Goal: Transaction & Acquisition: Purchase product/service

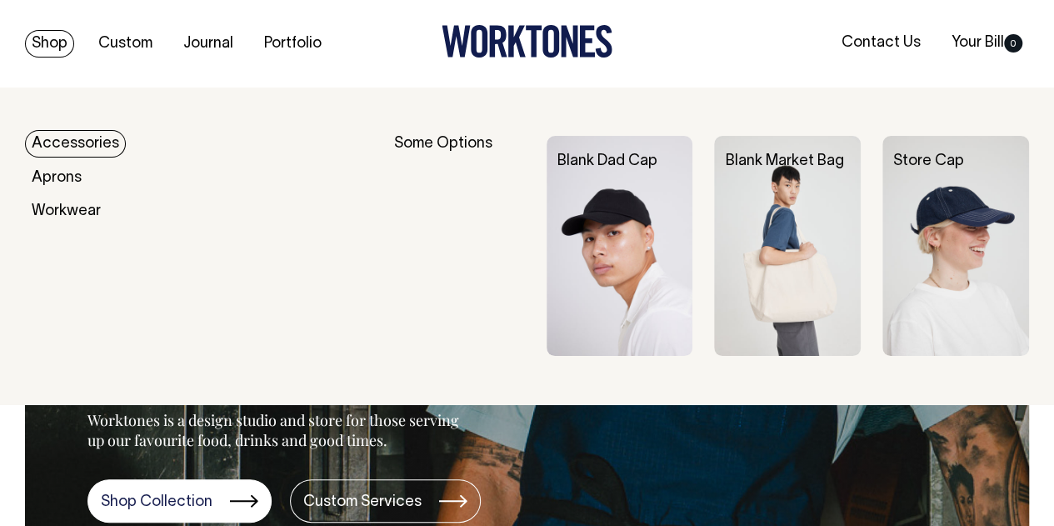
click at [38, 49] on link "Shop" at bounding box center [49, 43] width 49 height 27
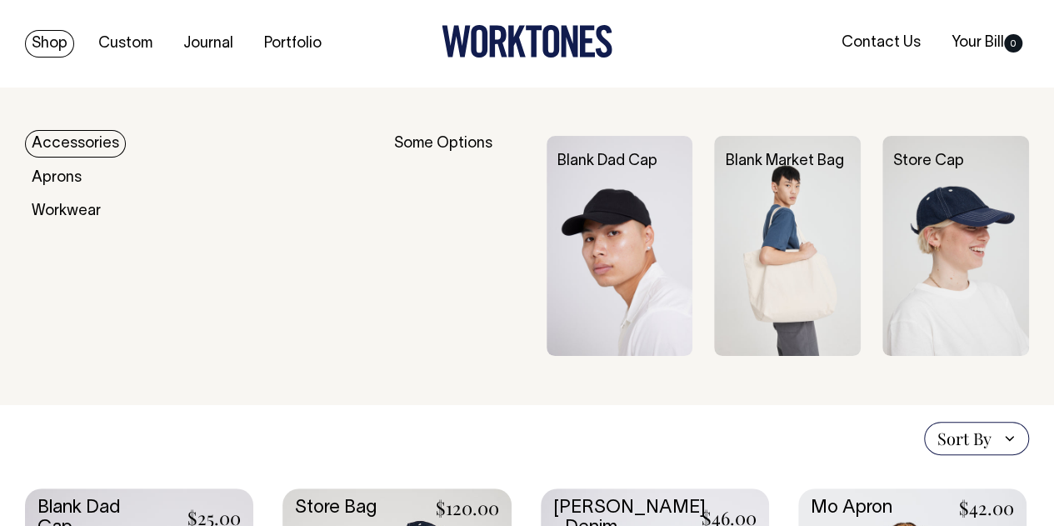
click at [64, 134] on link "Accessories" at bounding box center [75, 143] width 101 height 27
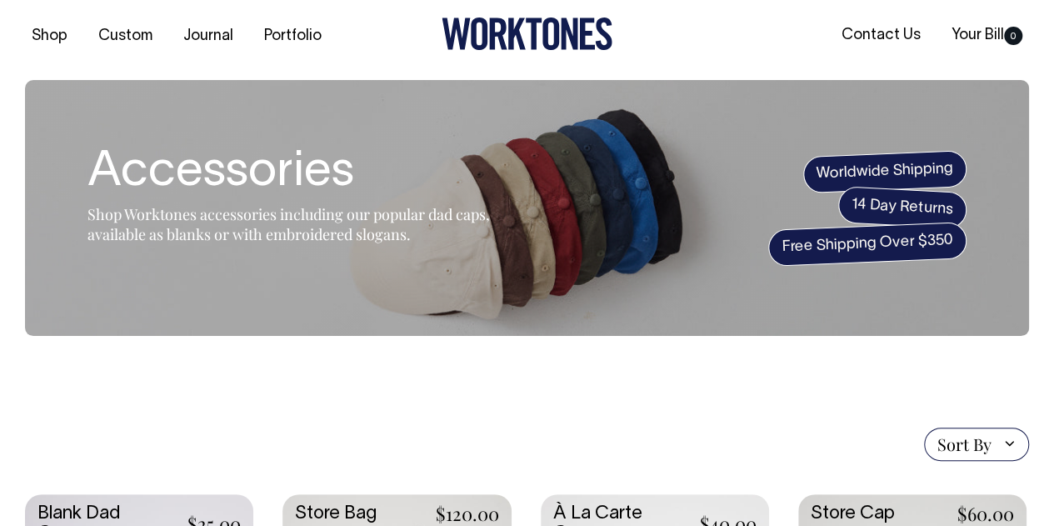
scroll to position [6, 0]
